Goal: Task Accomplishment & Management: Complete application form

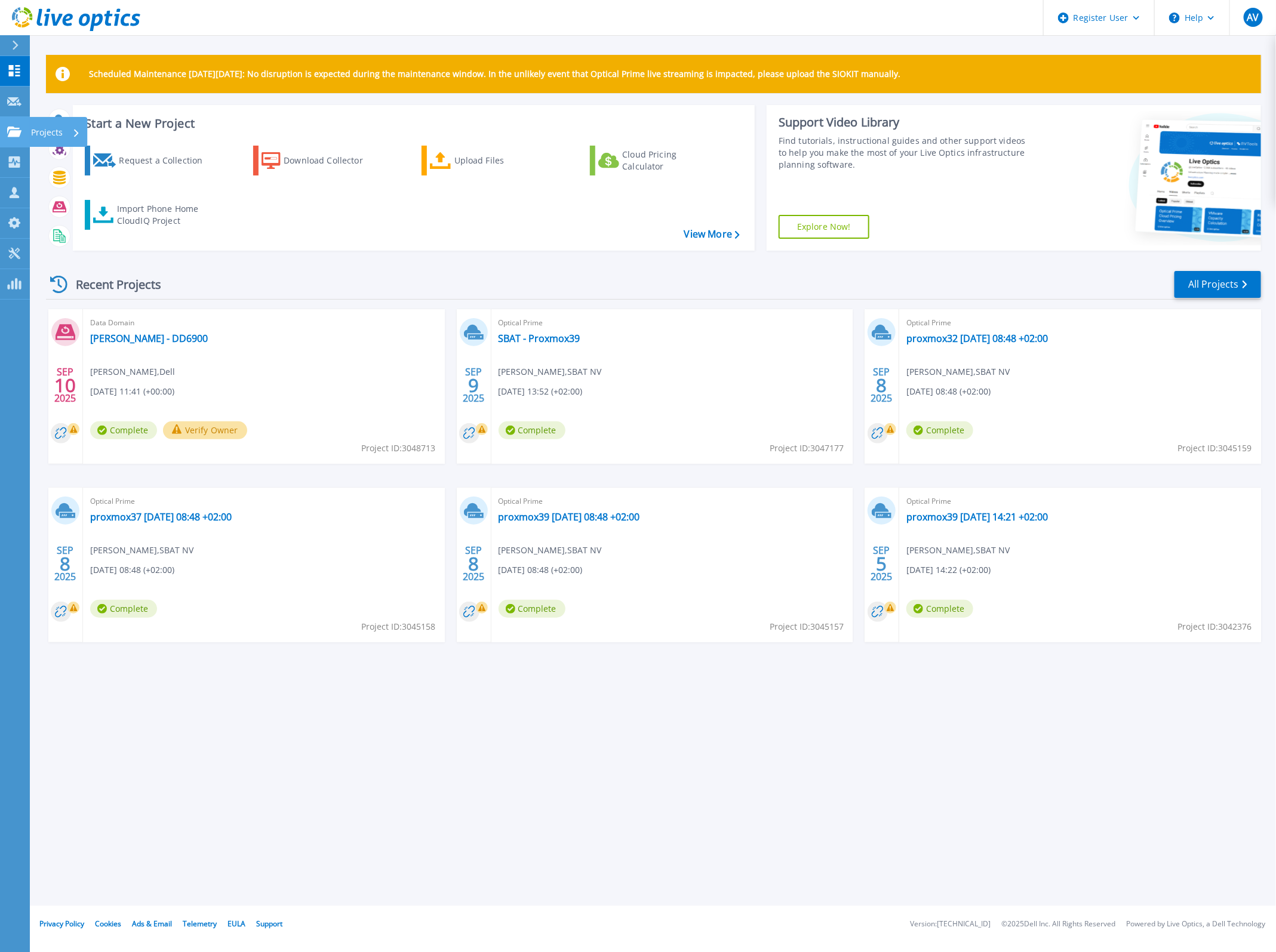
click at [14, 126] on icon at bounding box center [14, 131] width 14 height 11
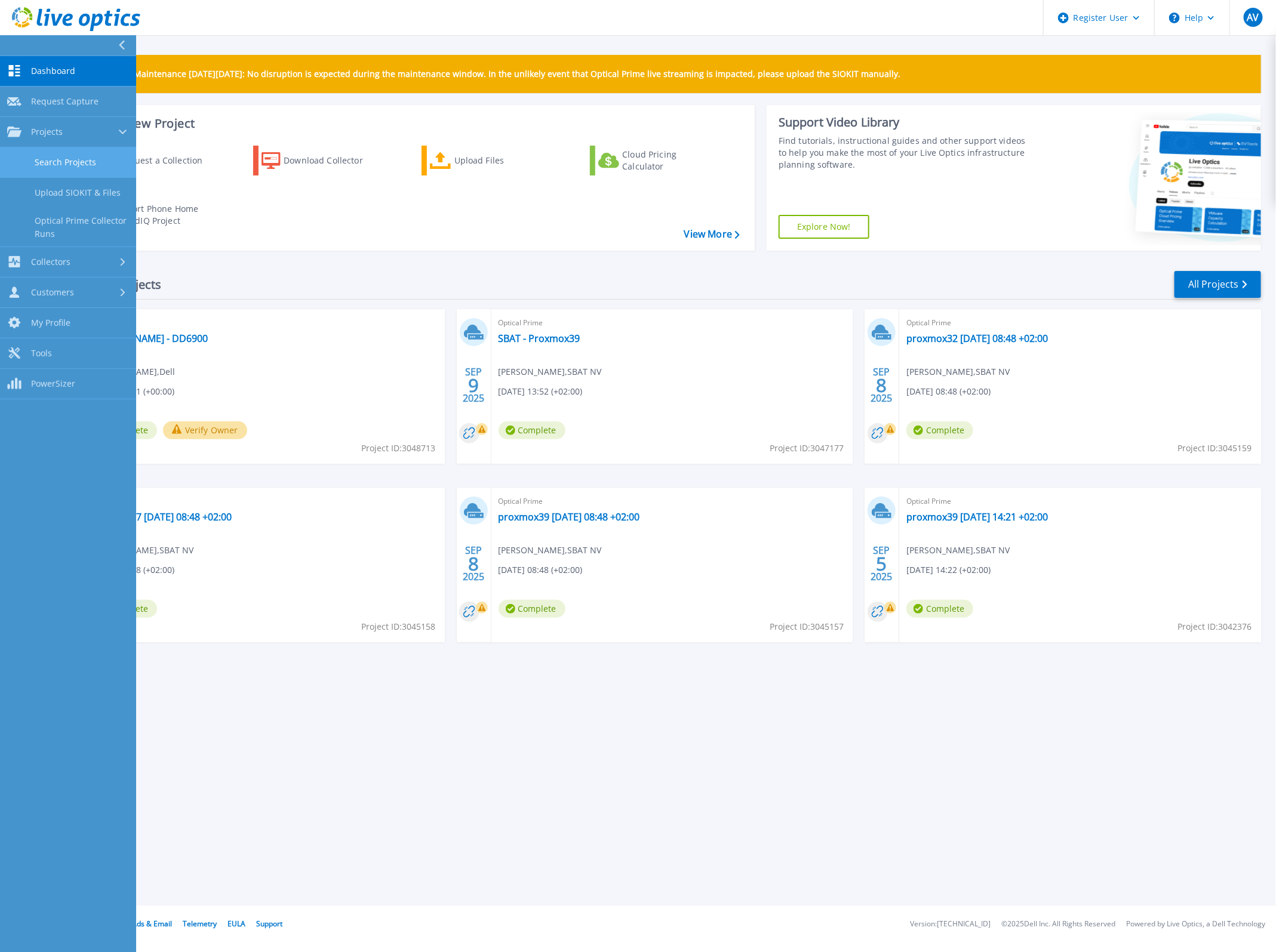
click at [45, 162] on link "Search Projects" at bounding box center [68, 163] width 136 height 31
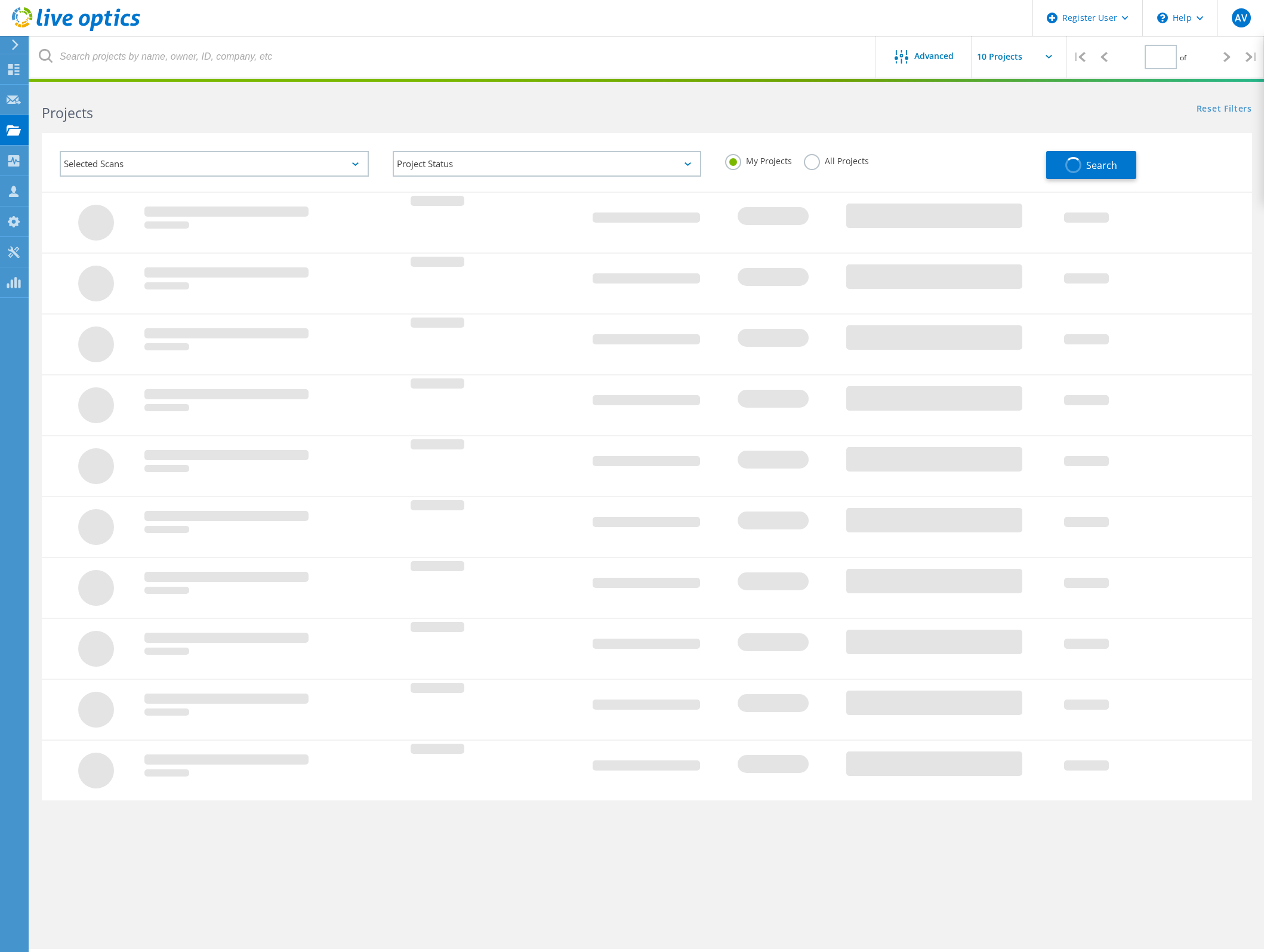
type input "1"
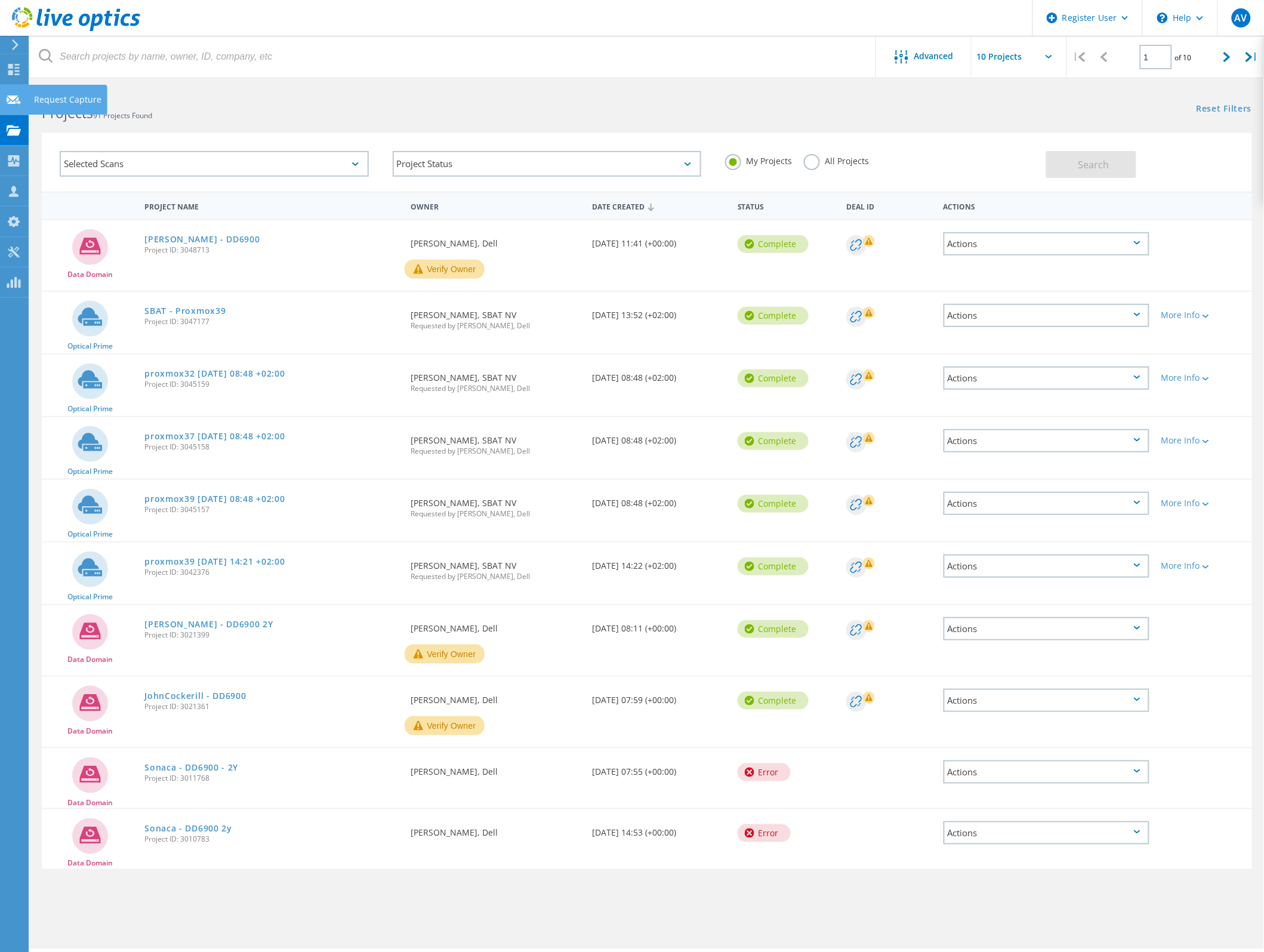
click at [58, 96] on div "Request Capture" at bounding box center [68, 99] width 68 height 9
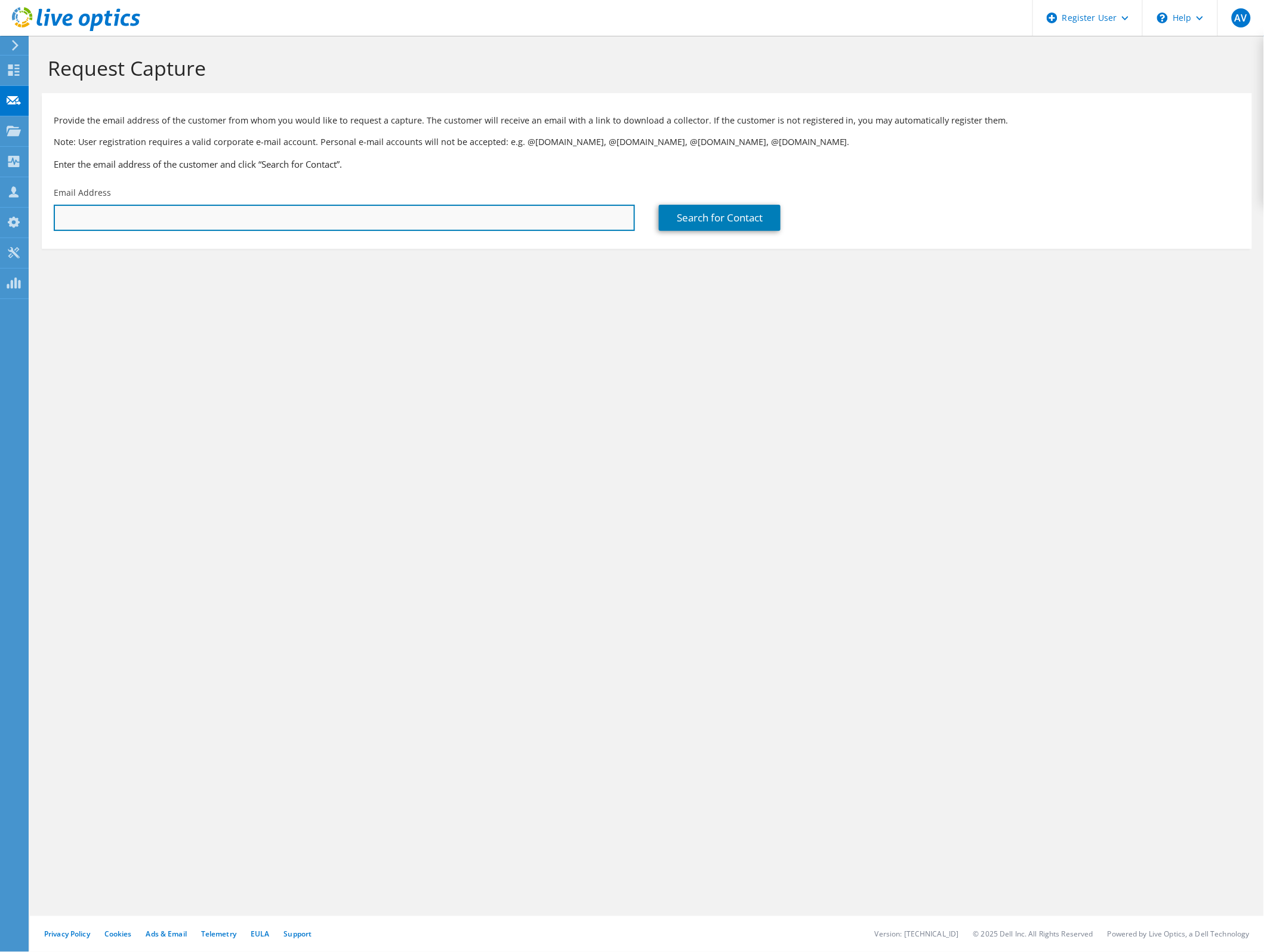
click at [321, 219] on input "text" at bounding box center [345, 217] width 581 height 26
type input "stefaan.denckel@equans.com"
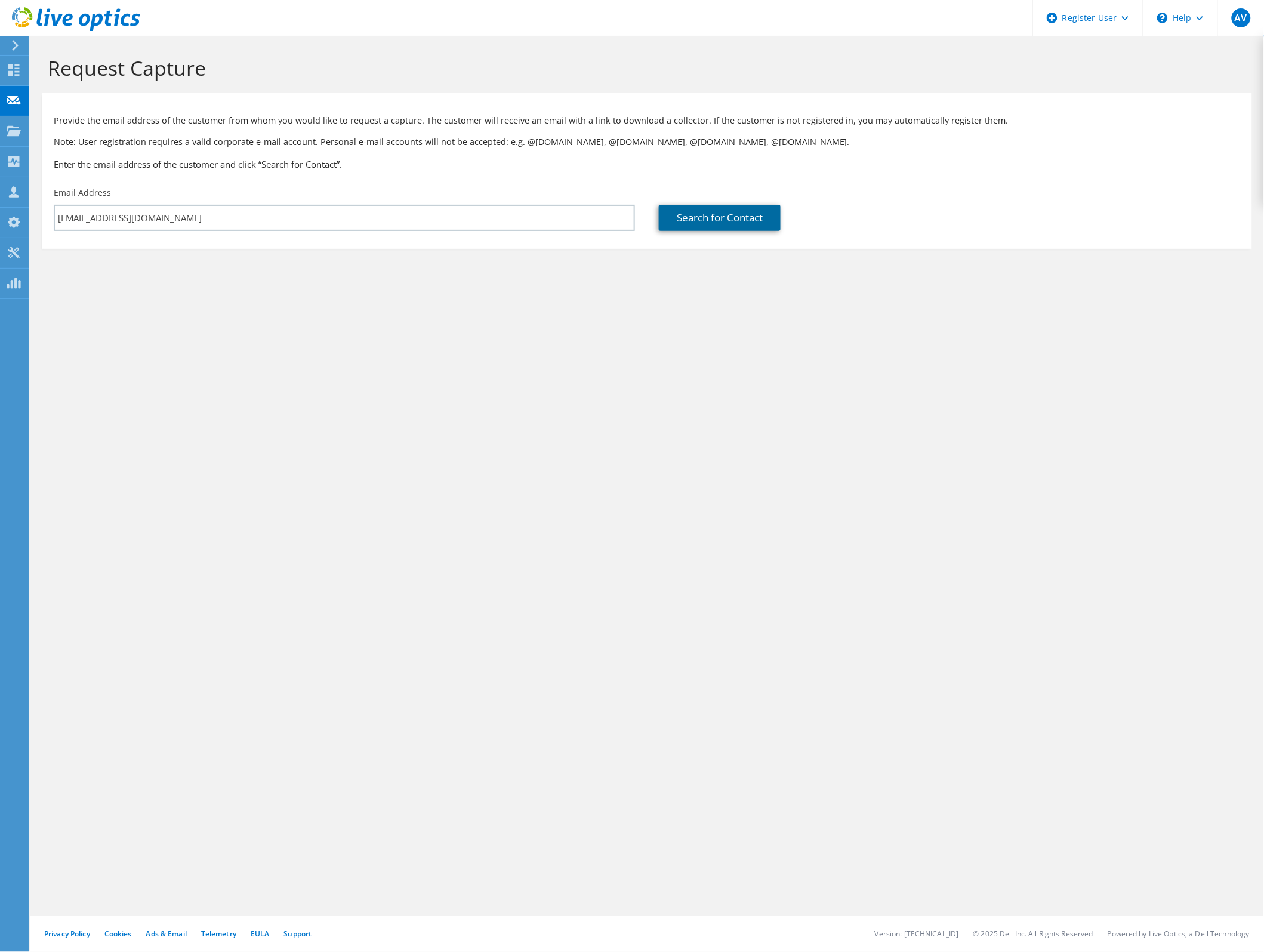
click at [725, 231] on link "Search for Contact" at bounding box center [720, 217] width 122 height 26
type input "Tractebel Development Engineering SA"
type input "Stefaan"
type input "Denckel"
type input "Belgium"
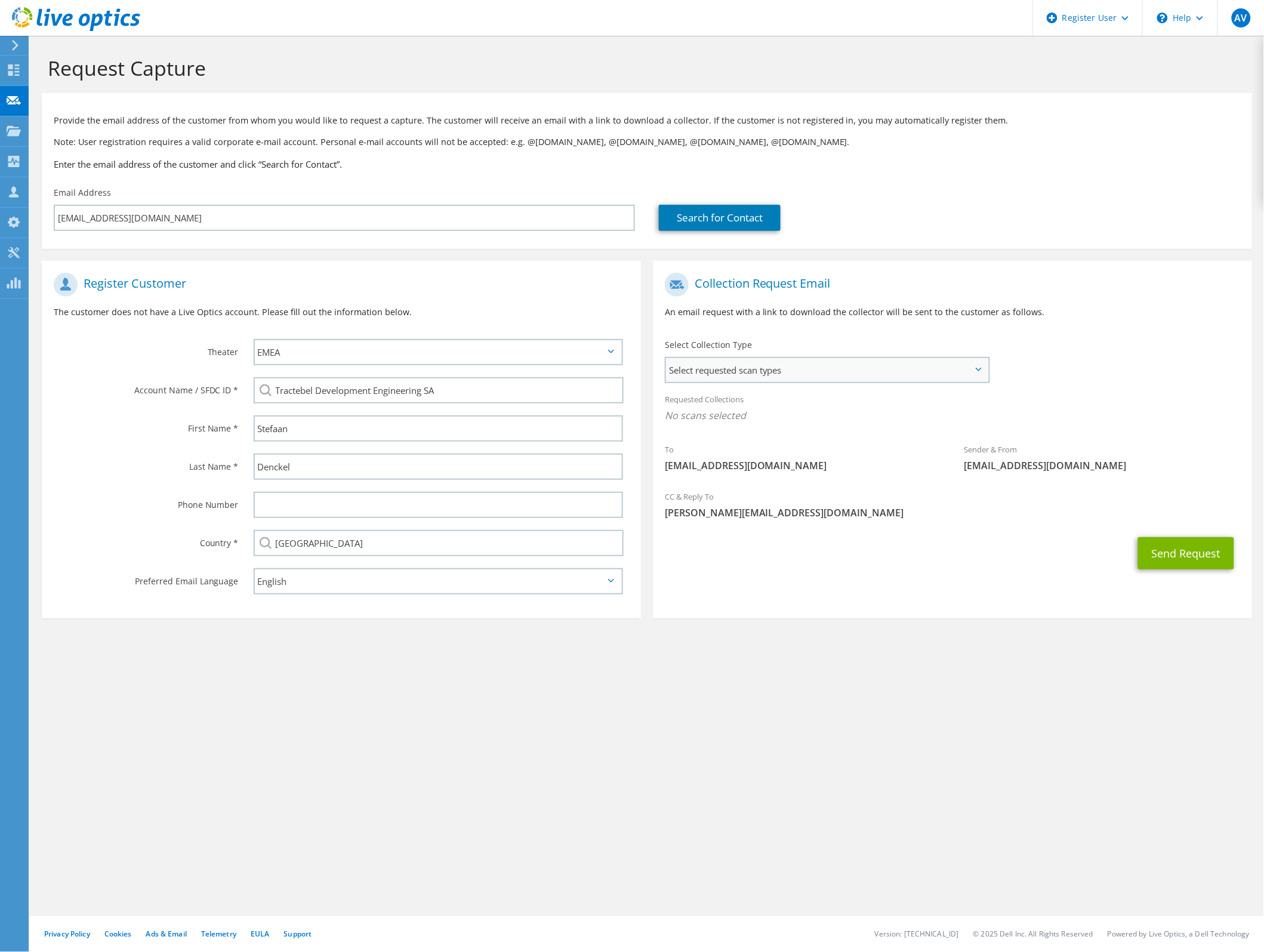
drag, startPoint x: 820, startPoint y: 366, endPoint x: 807, endPoint y: 378, distance: 17.7
click at [820, 366] on span "Select requested scan types" at bounding box center [828, 370] width 323 height 24
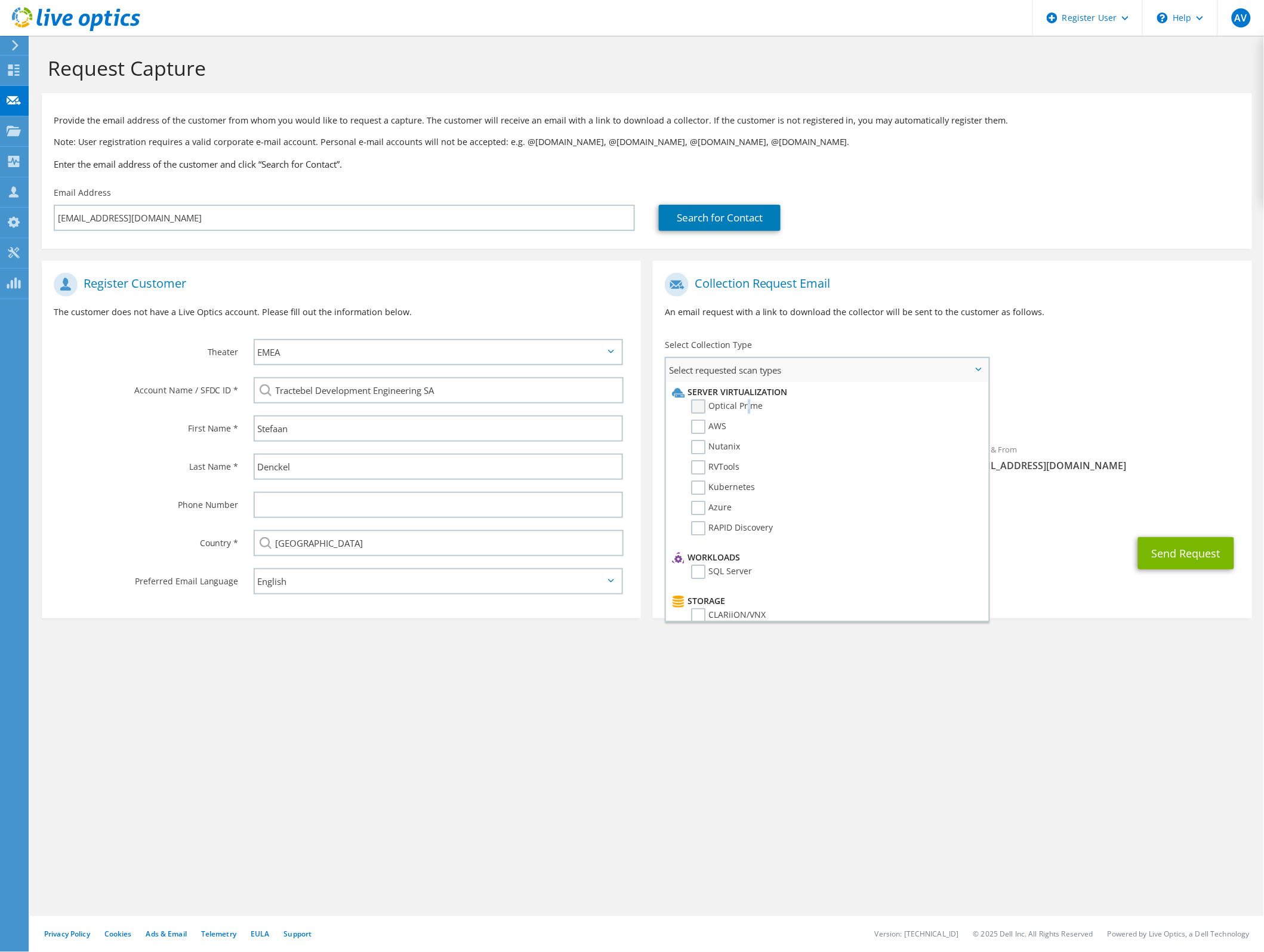
click at [746, 406] on label "Optical Prime" at bounding box center [727, 406] width 71 height 14
click at [691, 406] on label "Optical Prime" at bounding box center [727, 406] width 71 height 14
click at [0, 0] on input "Optical Prime" at bounding box center [0, 0] width 0 height 0
click at [1085, 363] on div "To stefaan.denckel@equans.com Sender & From liveoptics@liveoptics.com" at bounding box center [952, 377] width 600 height 221
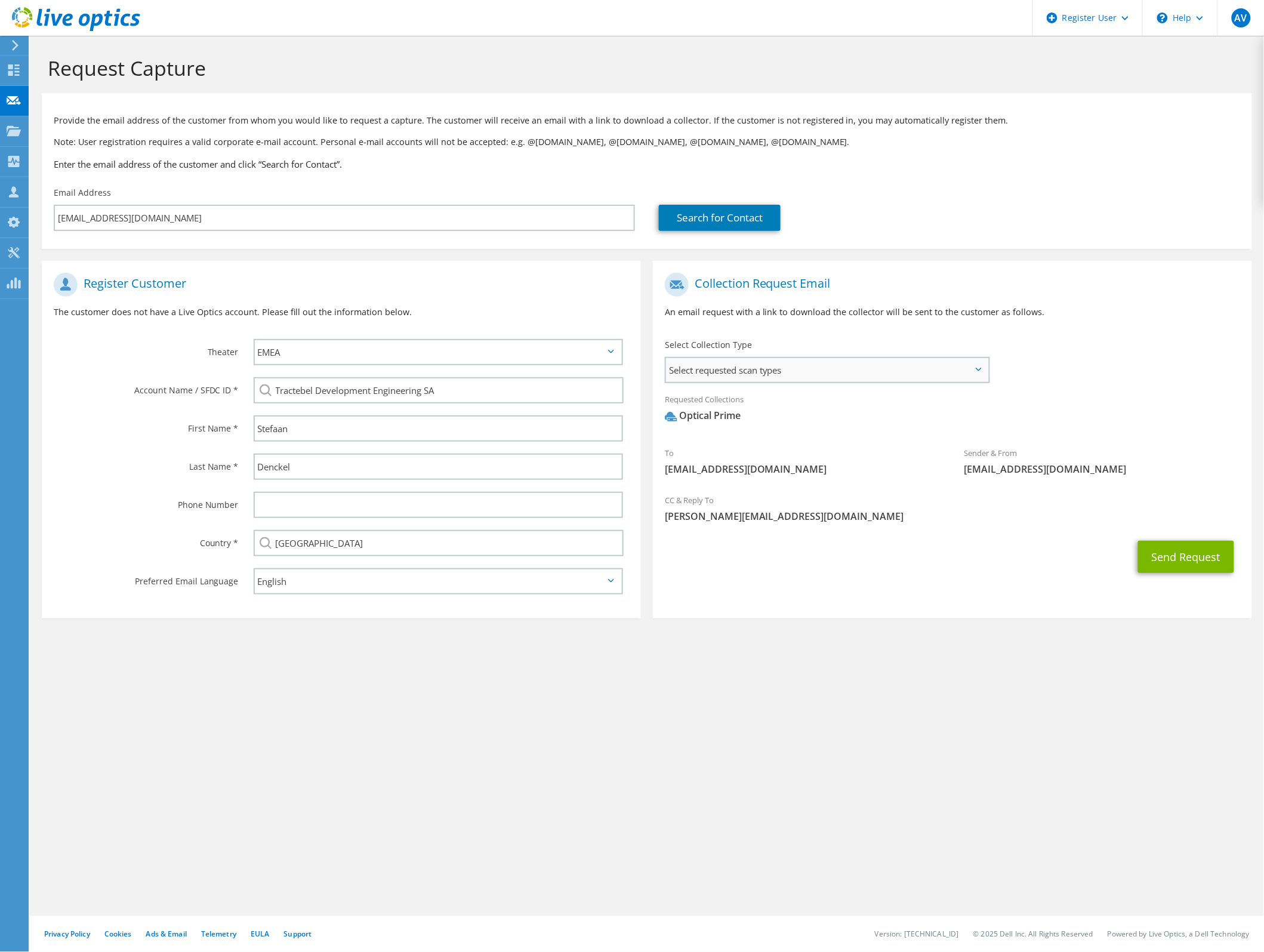
click at [923, 372] on span "Select requested scan types" at bounding box center [828, 370] width 323 height 24
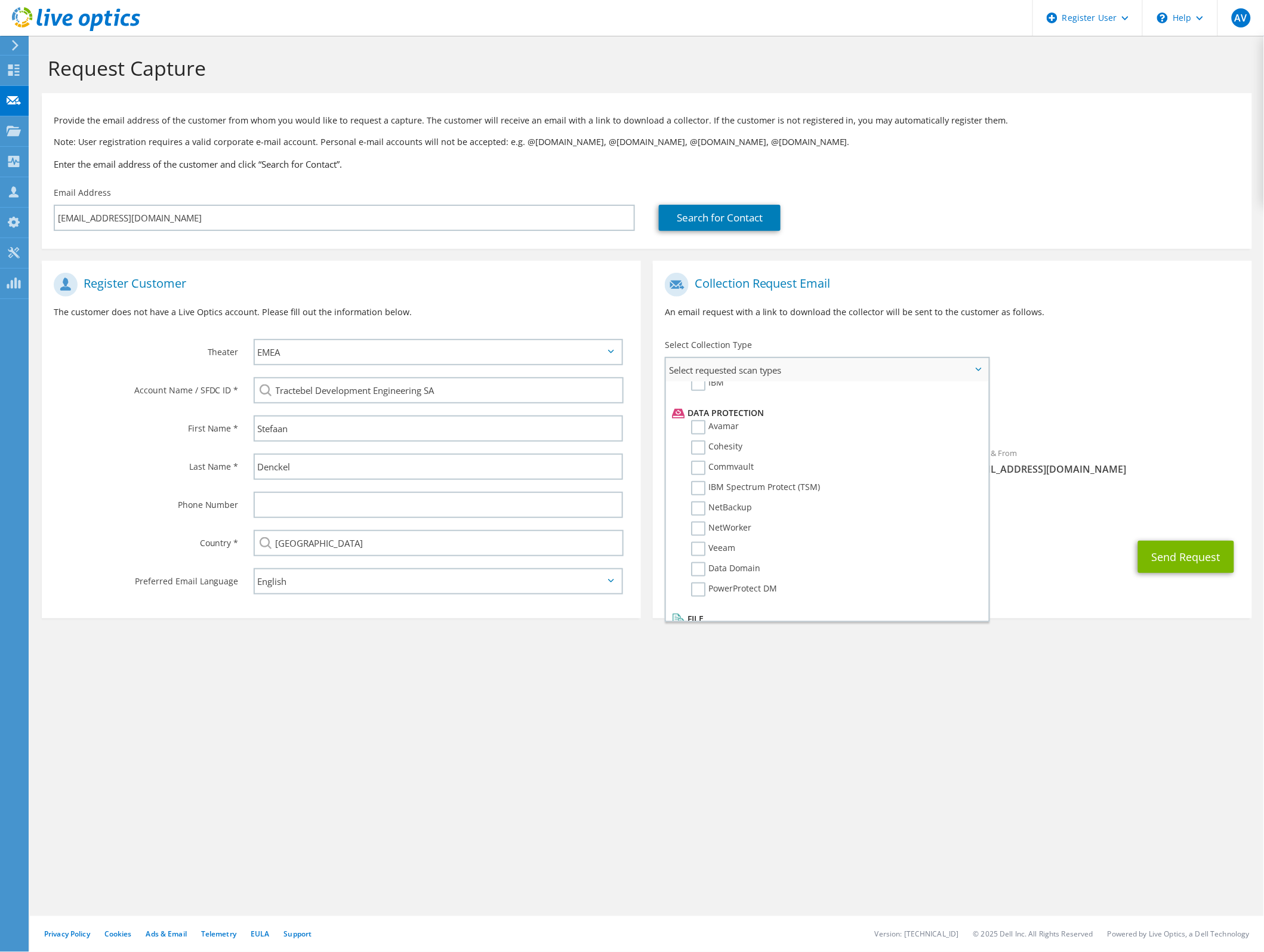
scroll to position [498, 0]
click at [1072, 409] on span "Optical Prime" at bounding box center [953, 419] width 576 height 19
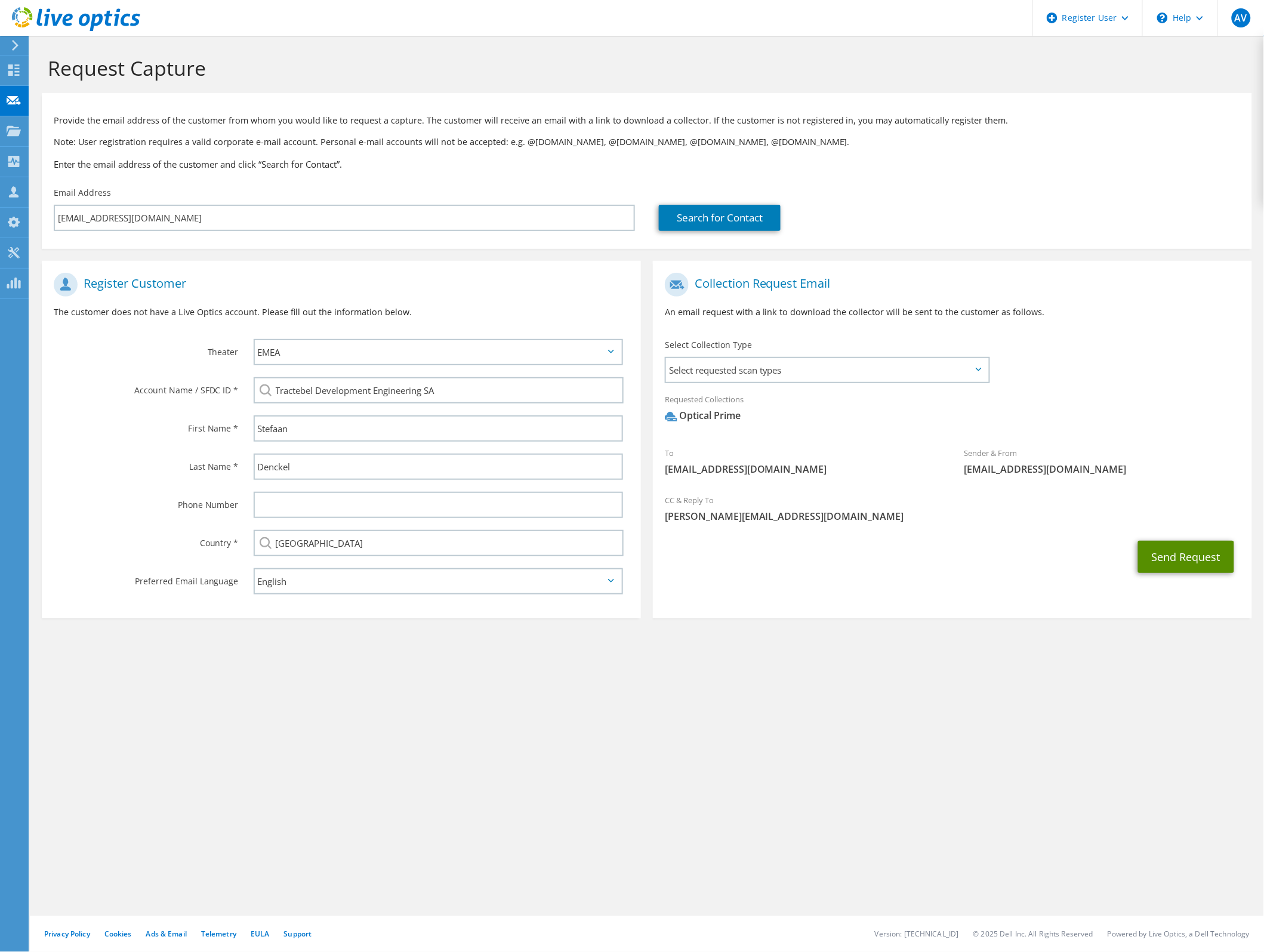
click at [1167, 549] on button "Send Request" at bounding box center [1187, 556] width 97 height 32
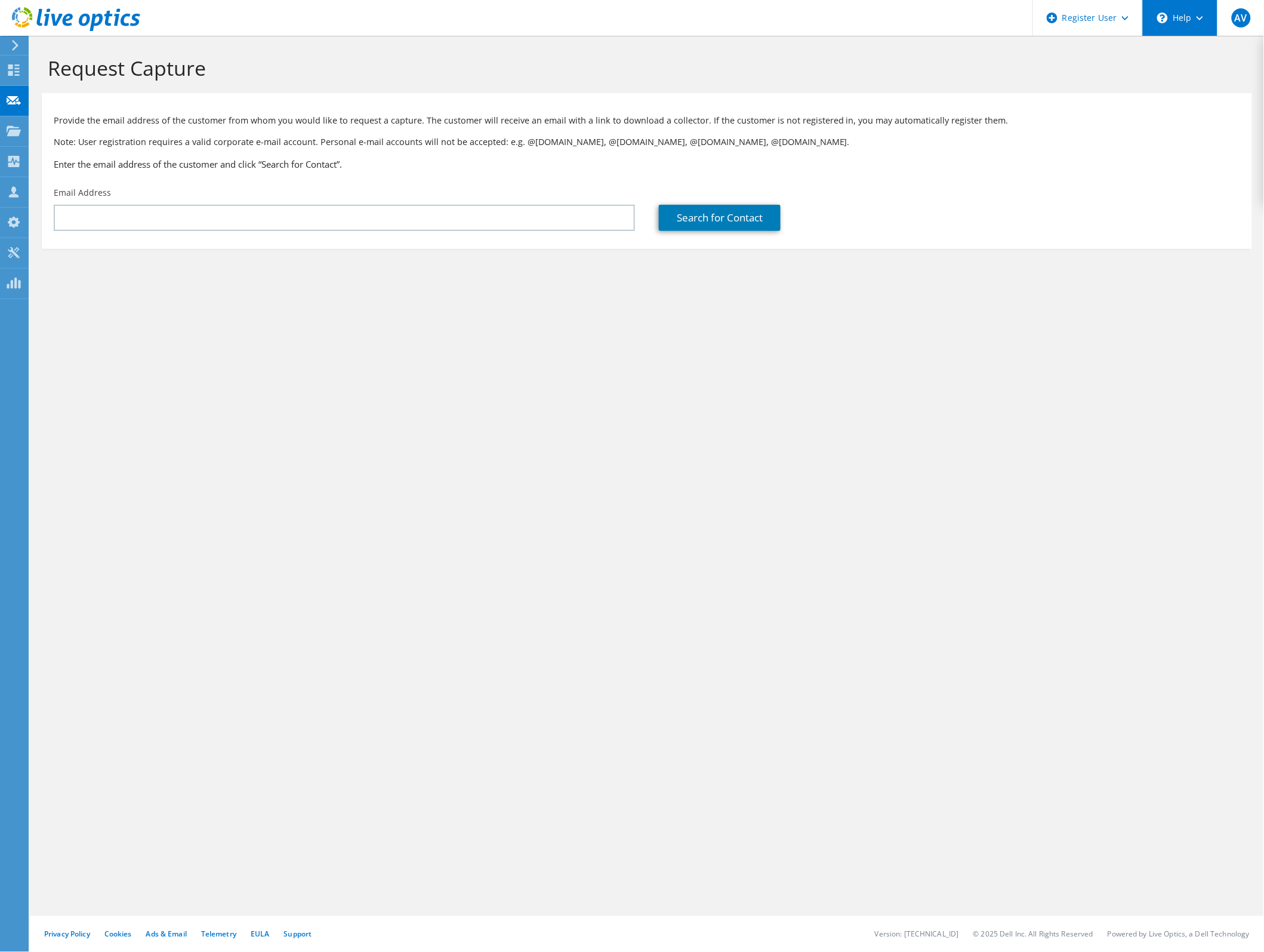
click at [1162, 15] on icon at bounding box center [1163, 17] width 11 height 11
click at [1200, 54] on link "Explore Helpful Articles" at bounding box center [1210, 51] width 133 height 29
click at [1187, 21] on div "\n Help" at bounding box center [1180, 17] width 75 height 36
click at [312, 930] on link "Support" at bounding box center [297, 935] width 28 height 11
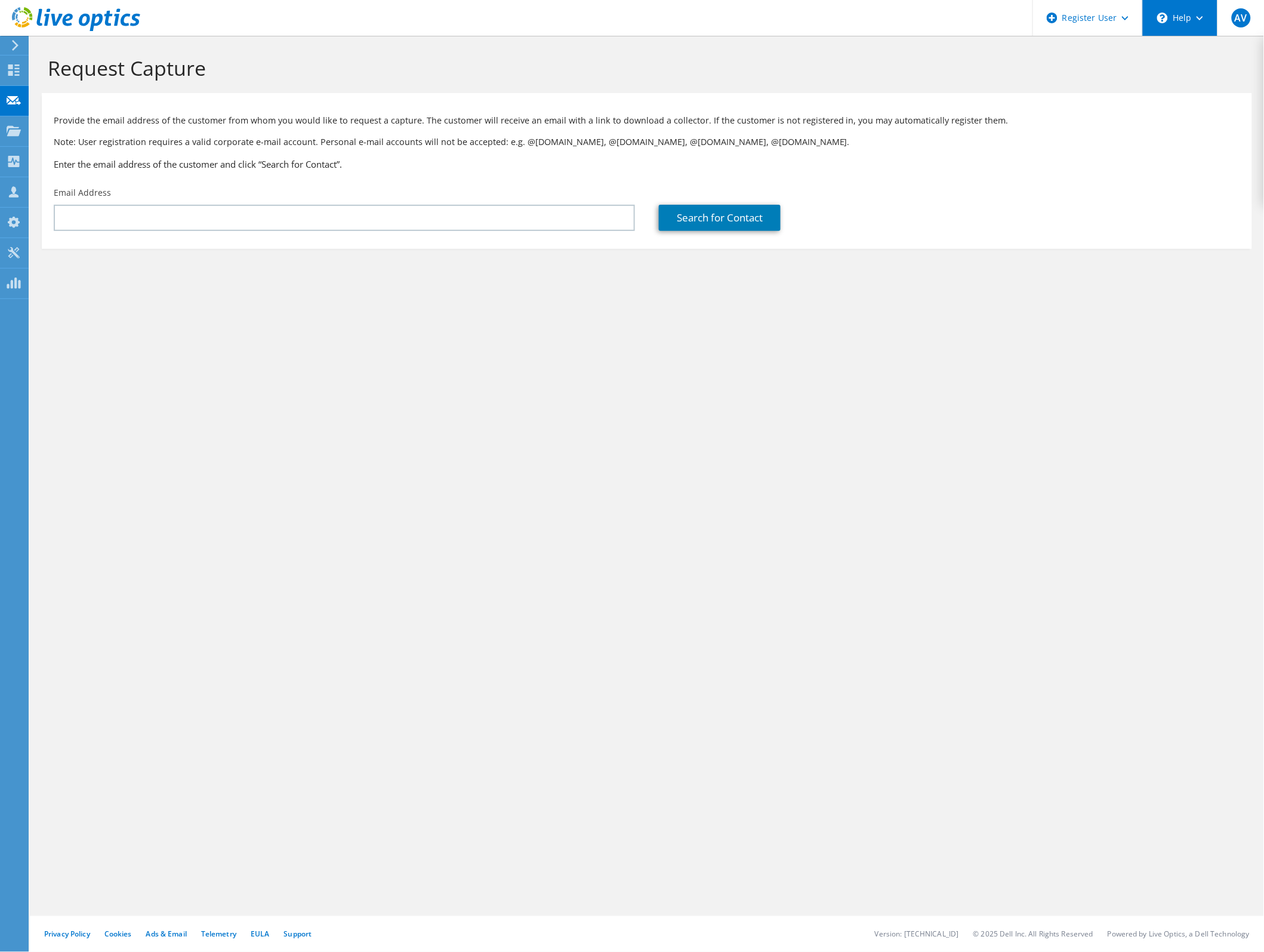
click at [1168, 9] on div "\n Help" at bounding box center [1180, 17] width 75 height 36
click at [1190, 84] on link "Contact Support" at bounding box center [1210, 81] width 133 height 29
click at [1084, 31] on div "Register User" at bounding box center [1088, 17] width 110 height 36
click at [951, 34] on header "AV Dell User Arnaud Vandewalle Arnaud.Vandewalle@Dell.com Dell My Profile Log O…" at bounding box center [632, 17] width 1264 height 36
click at [1234, 32] on div "AV" at bounding box center [1241, 17] width 46 height 36
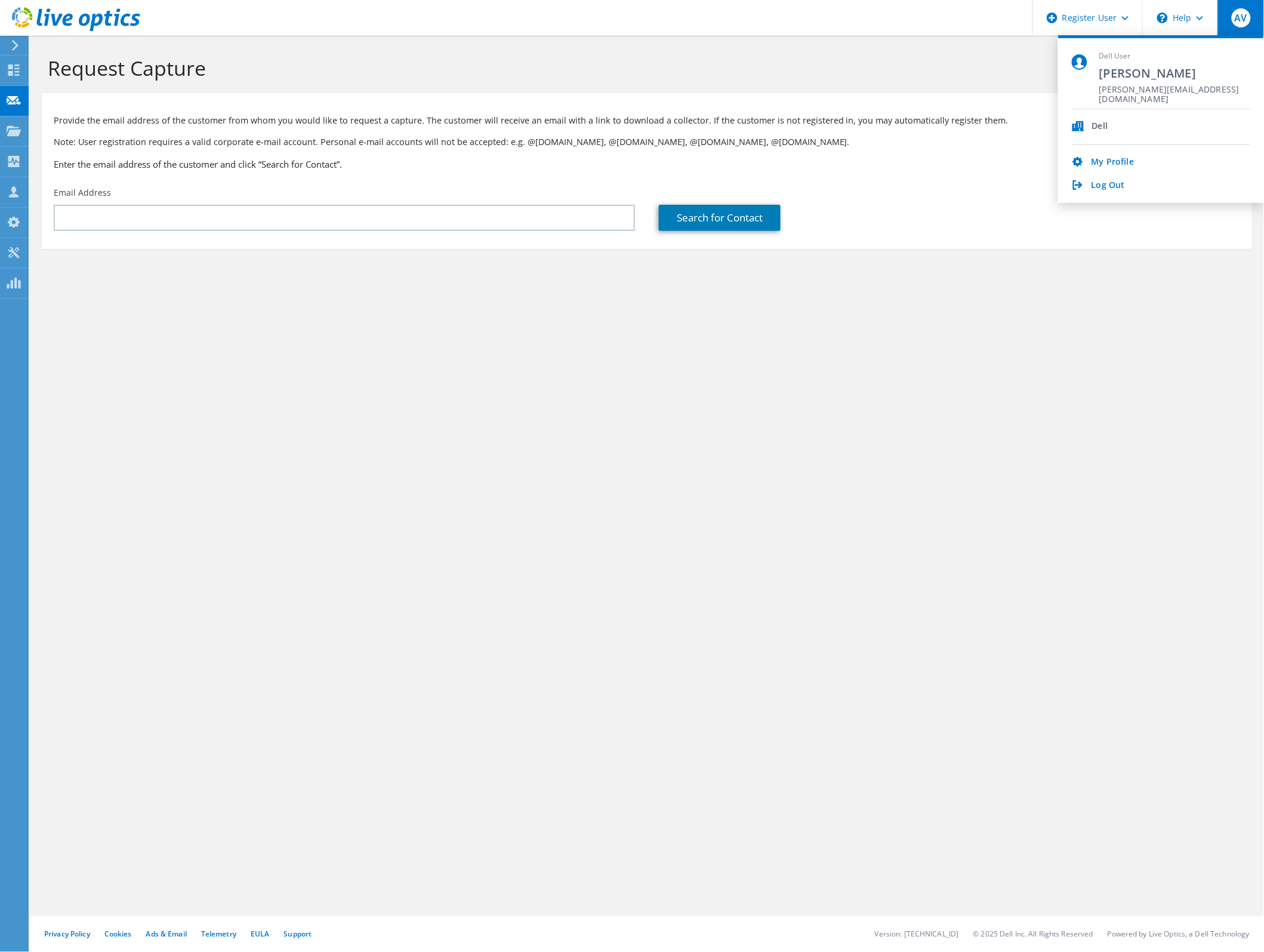
click at [683, 29] on header "AV Dell User Arnaud Vandewalle Arnaud.Vandewalle@Dell.com Dell My Profile Log O…" at bounding box center [632, 17] width 1264 height 36
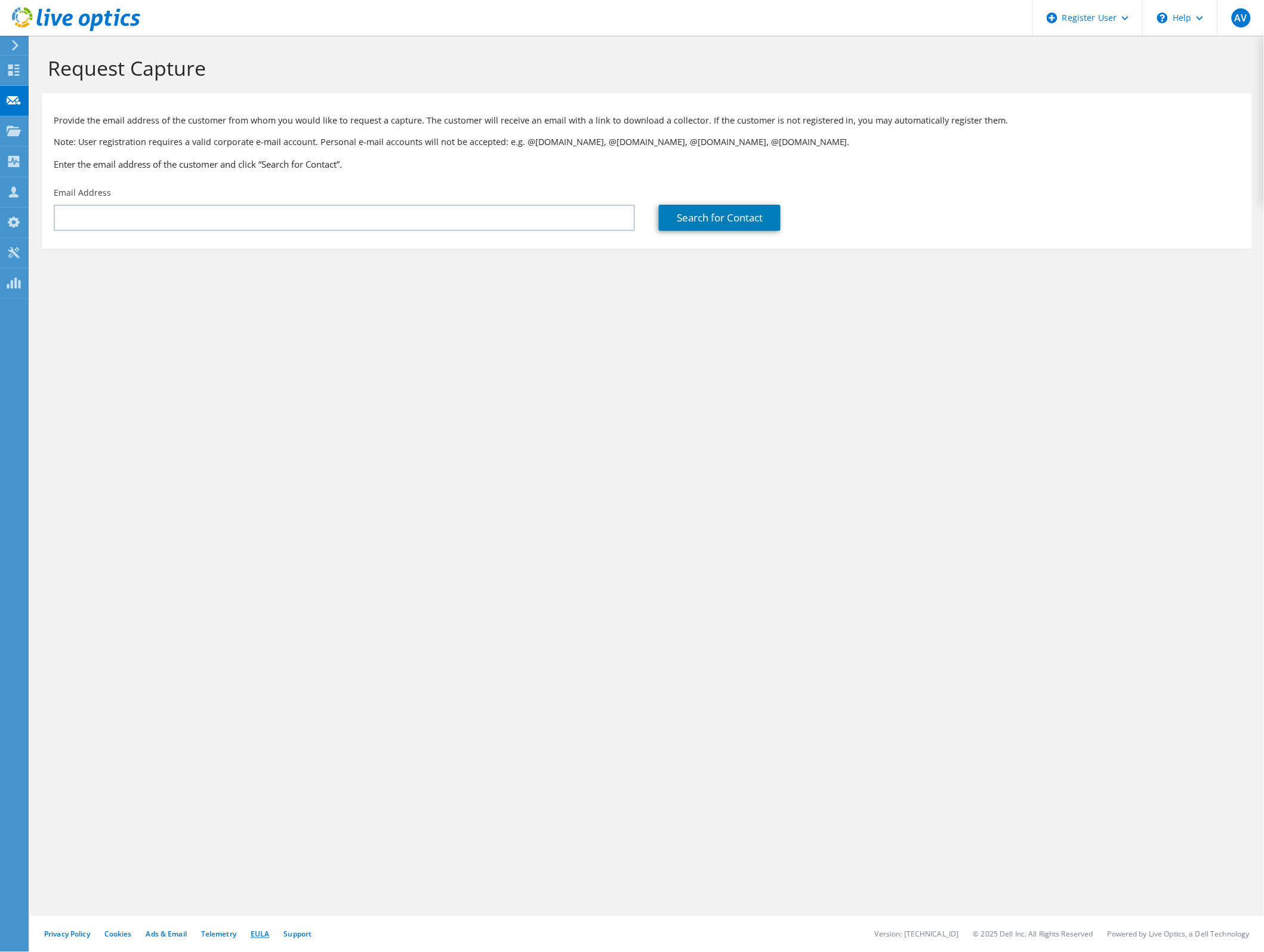
click at [267, 935] on link "EULA" at bounding box center [260, 935] width 18 height 11
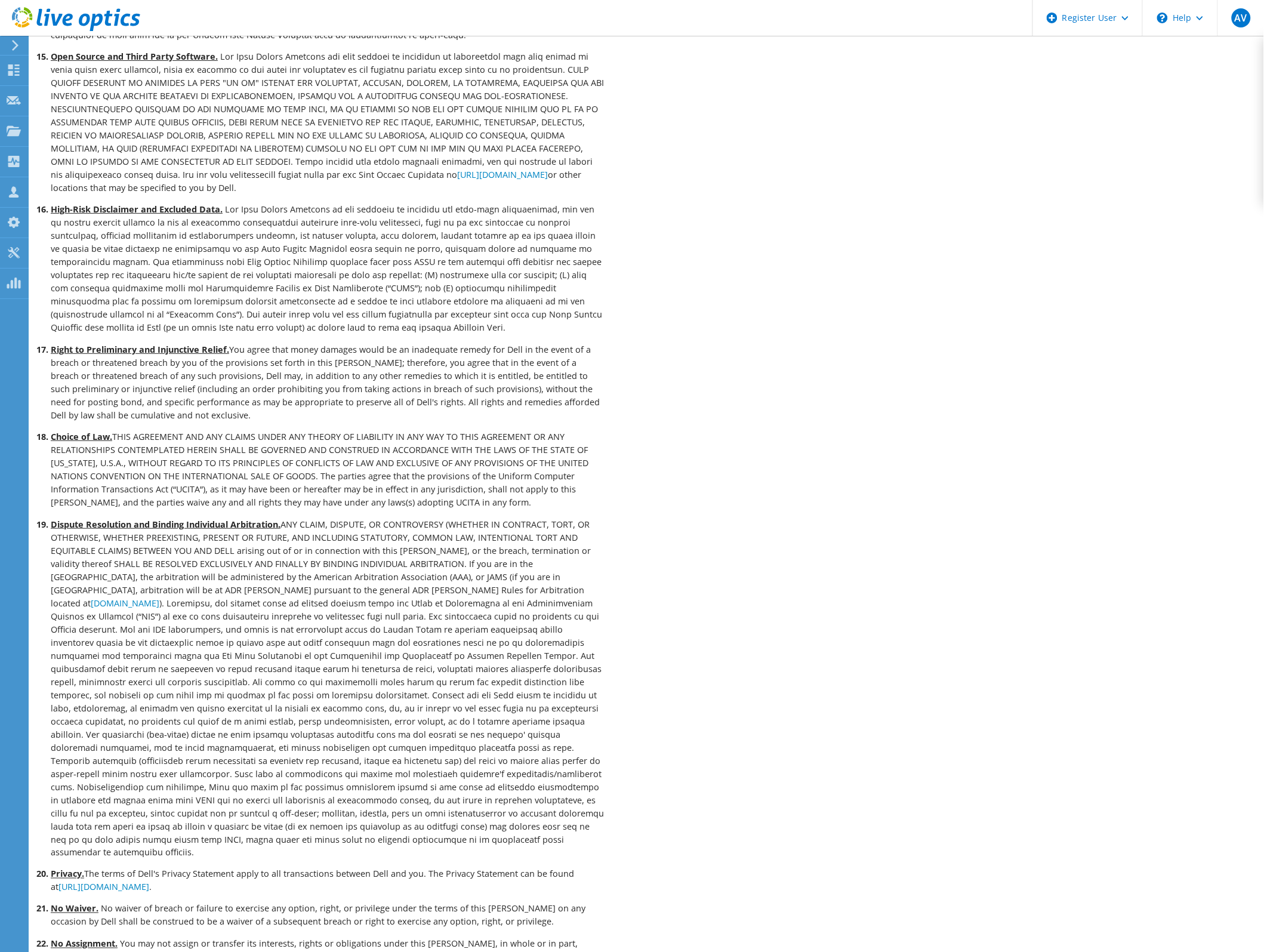
scroll to position [2309, 0]
